Goal: Navigation & Orientation: Find specific page/section

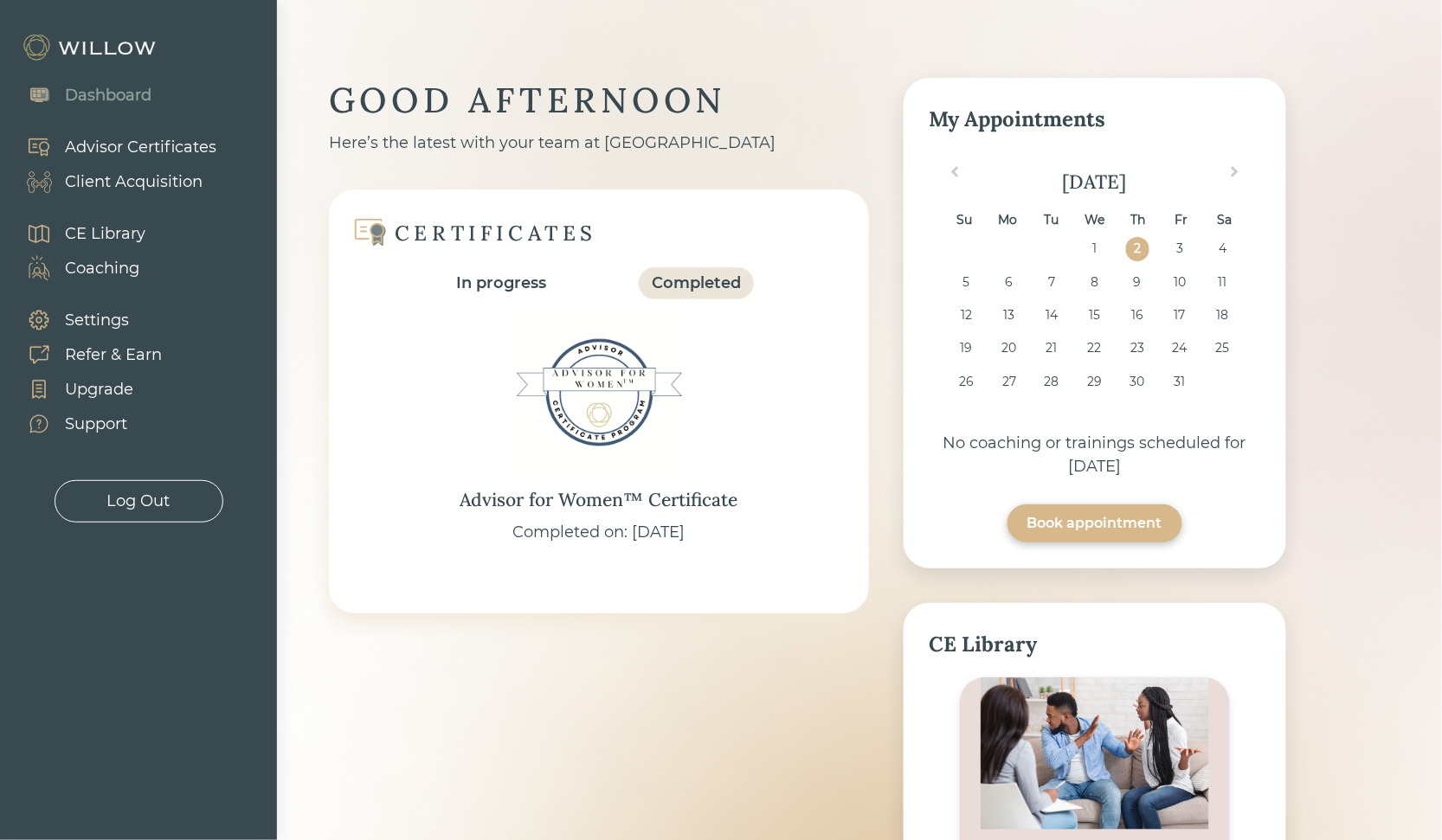
click at [97, 165] on div "Client Acquisition" at bounding box center [105, 181] width 194 height 34
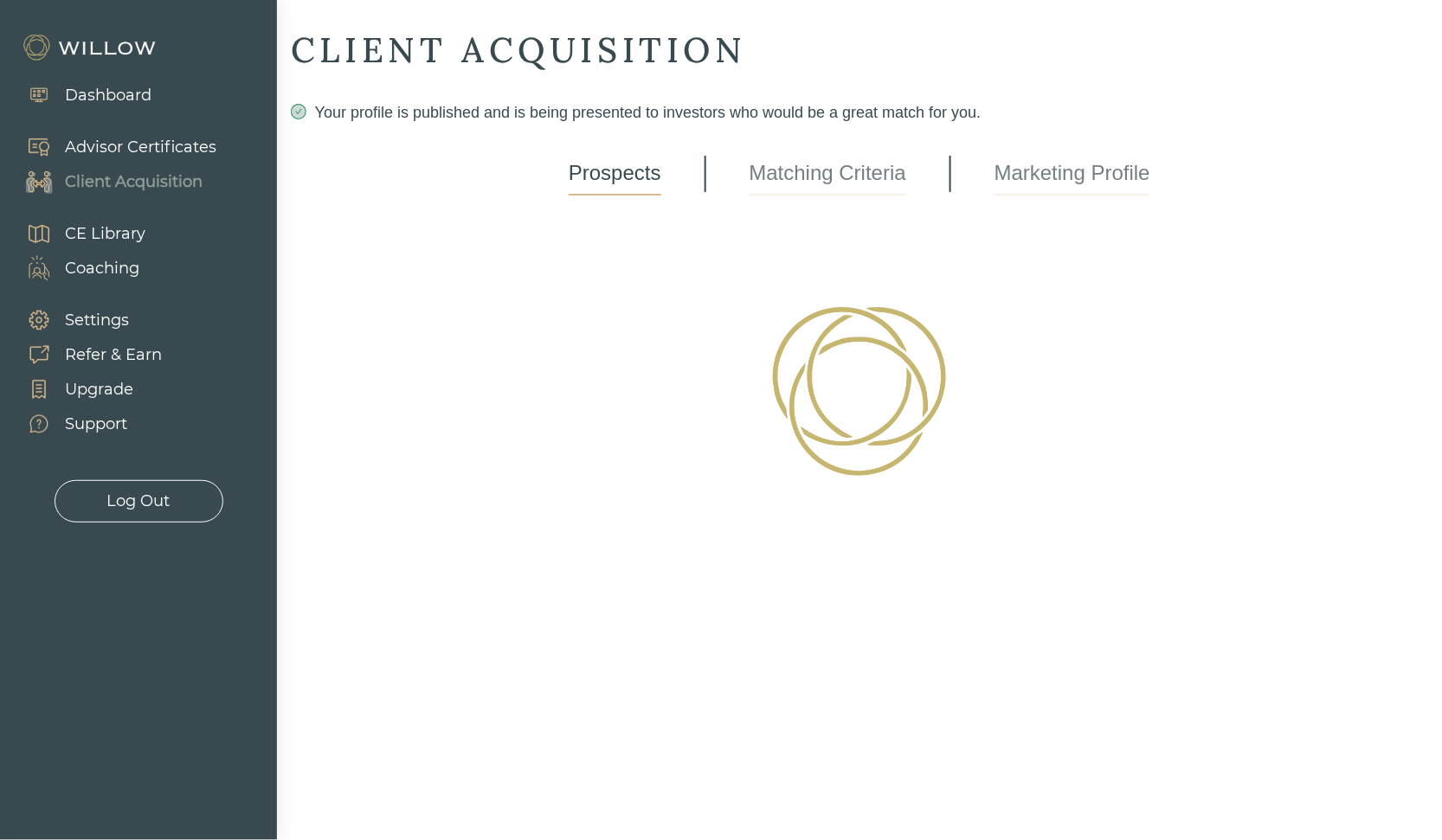
click at [97, 155] on div "Advisor Certificates" at bounding box center [141, 148] width 152 height 24
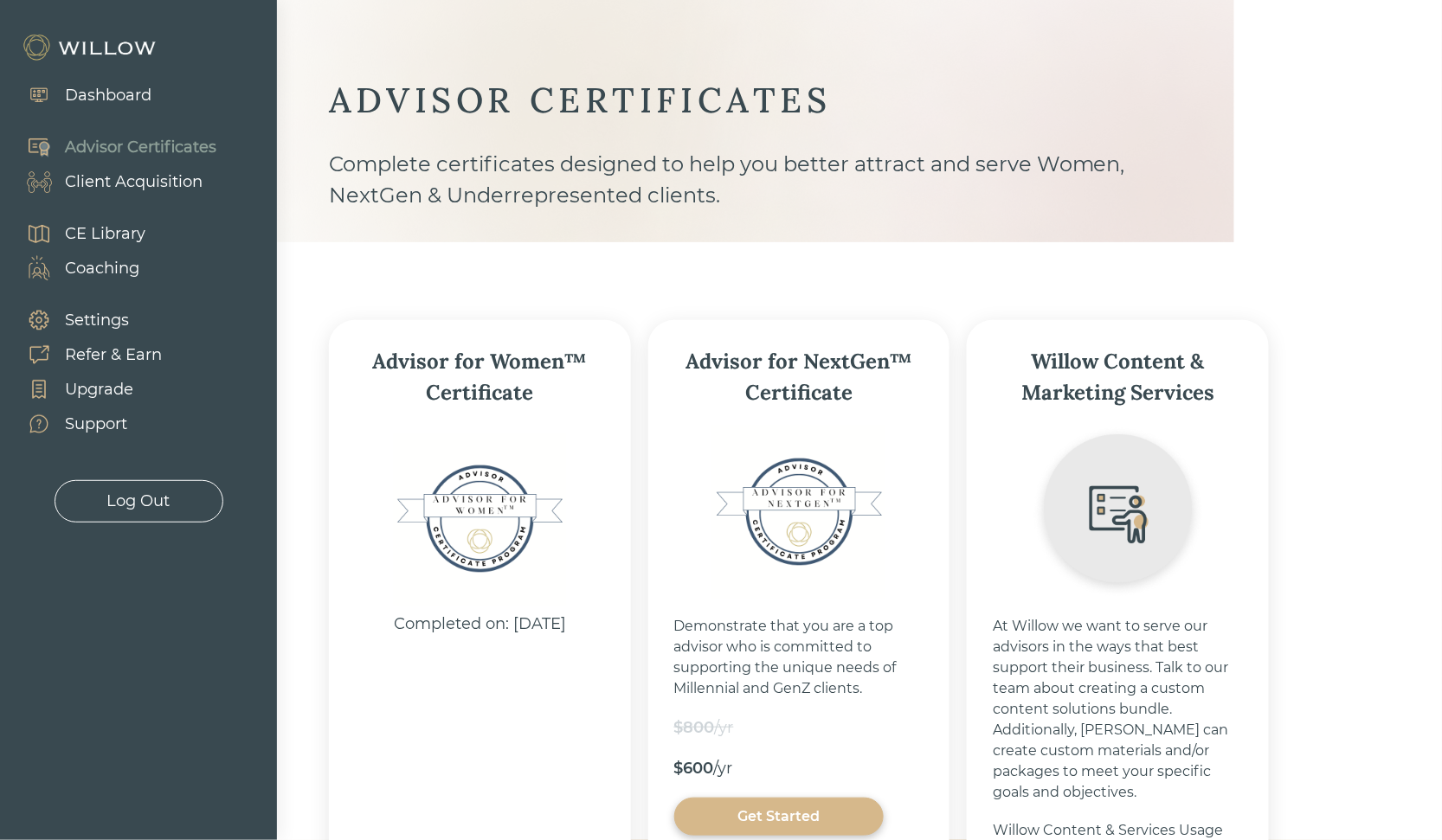
click at [97, 155] on div "Advisor Certificates" at bounding box center [141, 148] width 152 height 24
click at [94, 199] on div "Advisor Certificates Client Acquisition" at bounding box center [112, 164] width 225 height 87
click at [97, 188] on div "Client Acquisition" at bounding box center [134, 182] width 138 height 24
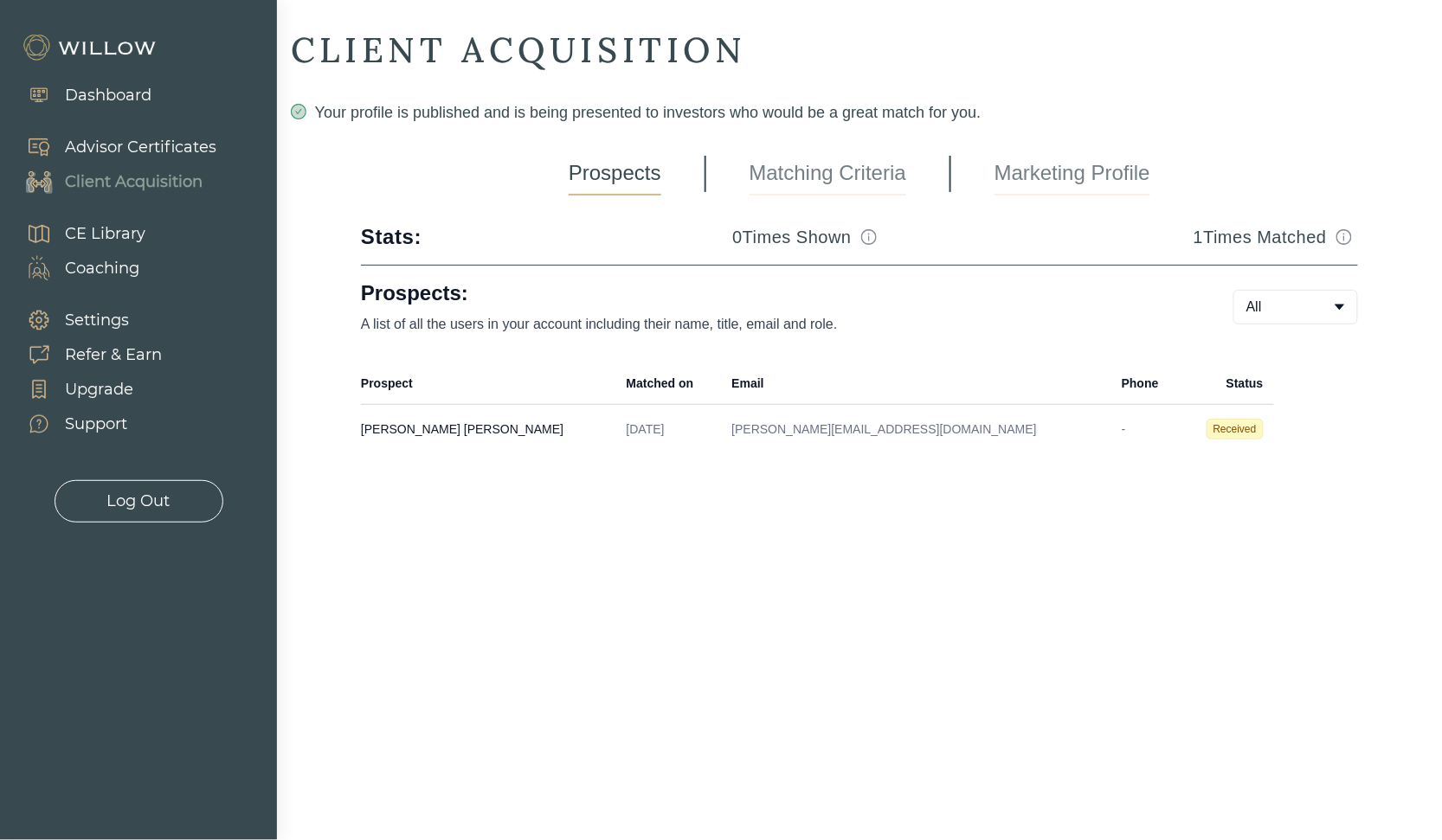
click at [138, 509] on div "Log Out" at bounding box center [139, 501] width 63 height 24
